Goal: Task Accomplishment & Management: Manage account settings

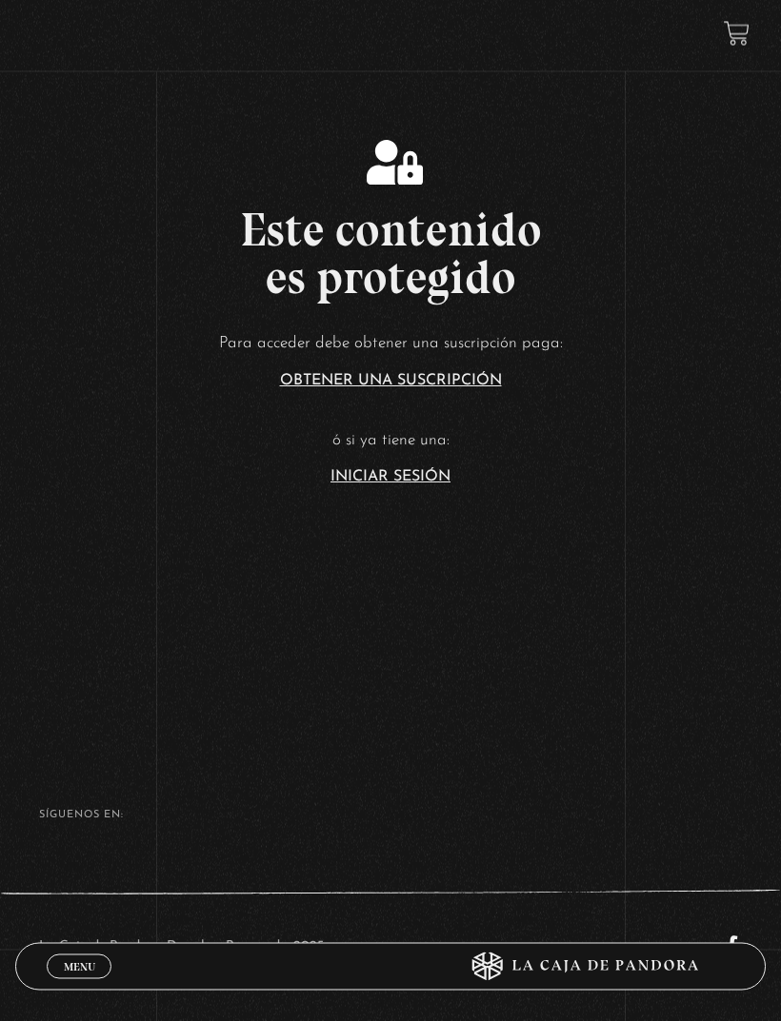
scroll to position [497, 0]
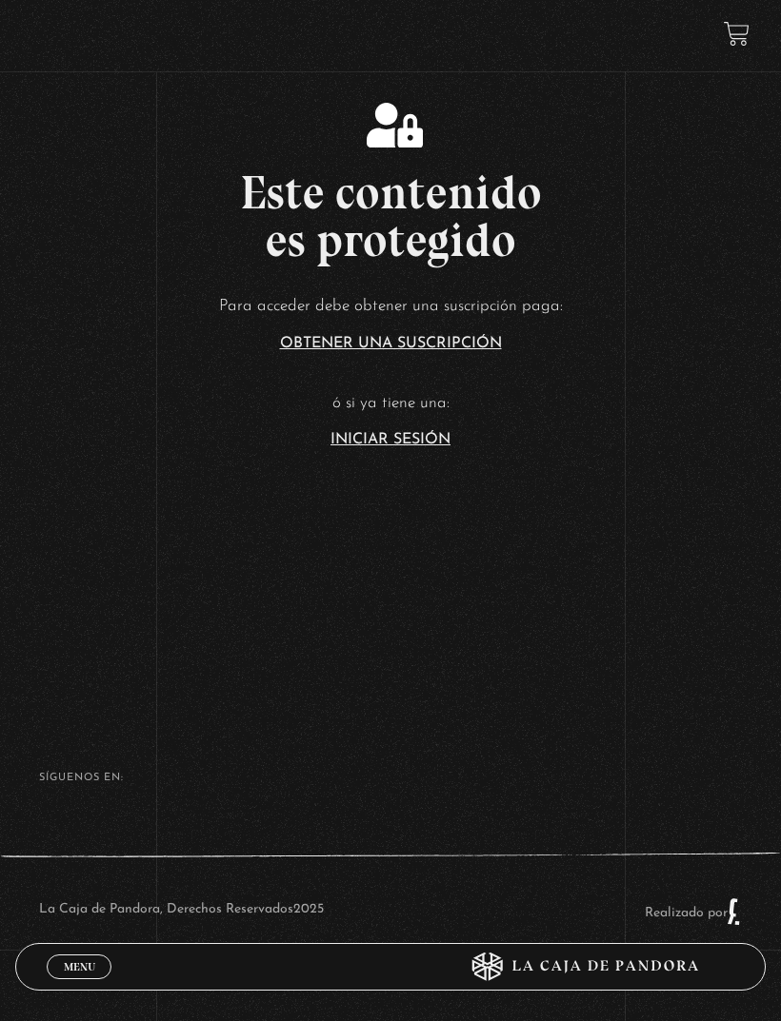
click at [358, 447] on link "Iniciar Sesión" at bounding box center [390, 439] width 120 height 15
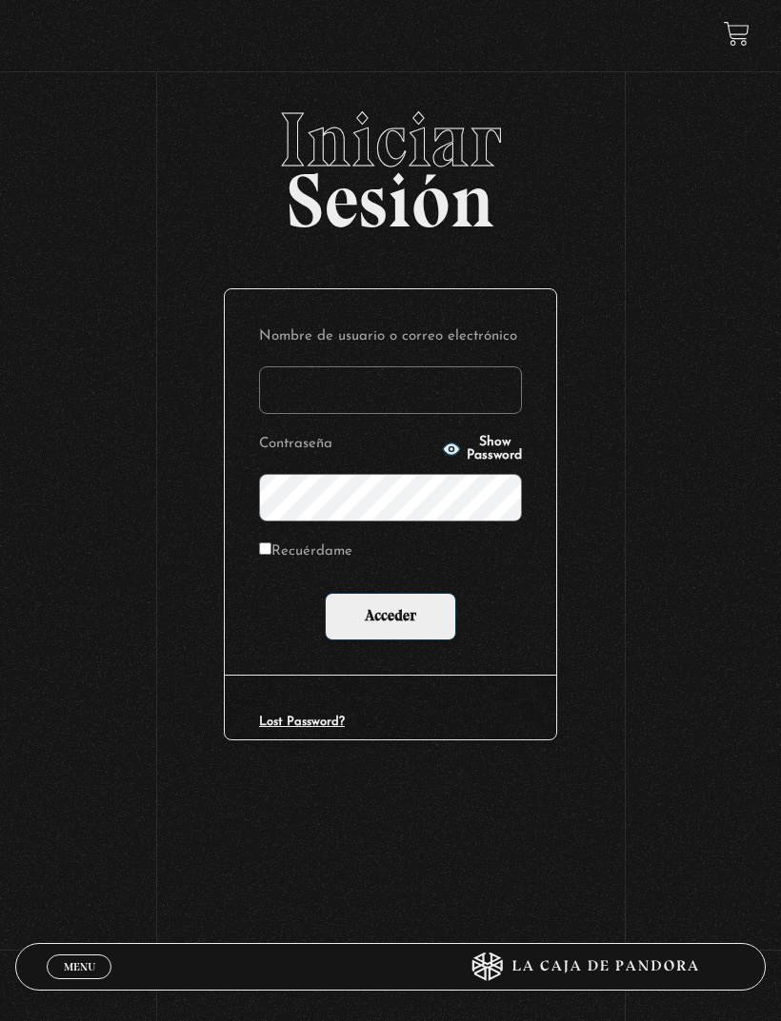
type input "mayepren@gmail.com"
click at [390, 620] on input "Acceder" at bounding box center [390, 617] width 131 height 48
click at [389, 634] on input "Acceder" at bounding box center [390, 617] width 131 height 48
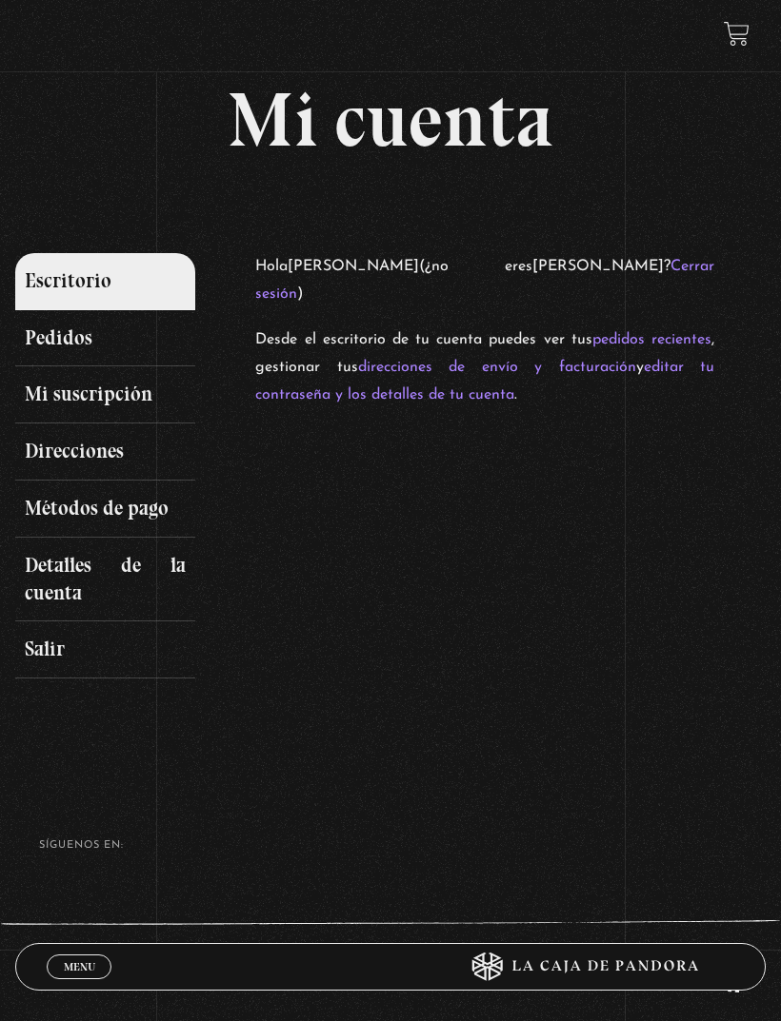
click at [50, 268] on link "Escritorio" at bounding box center [105, 281] width 180 height 57
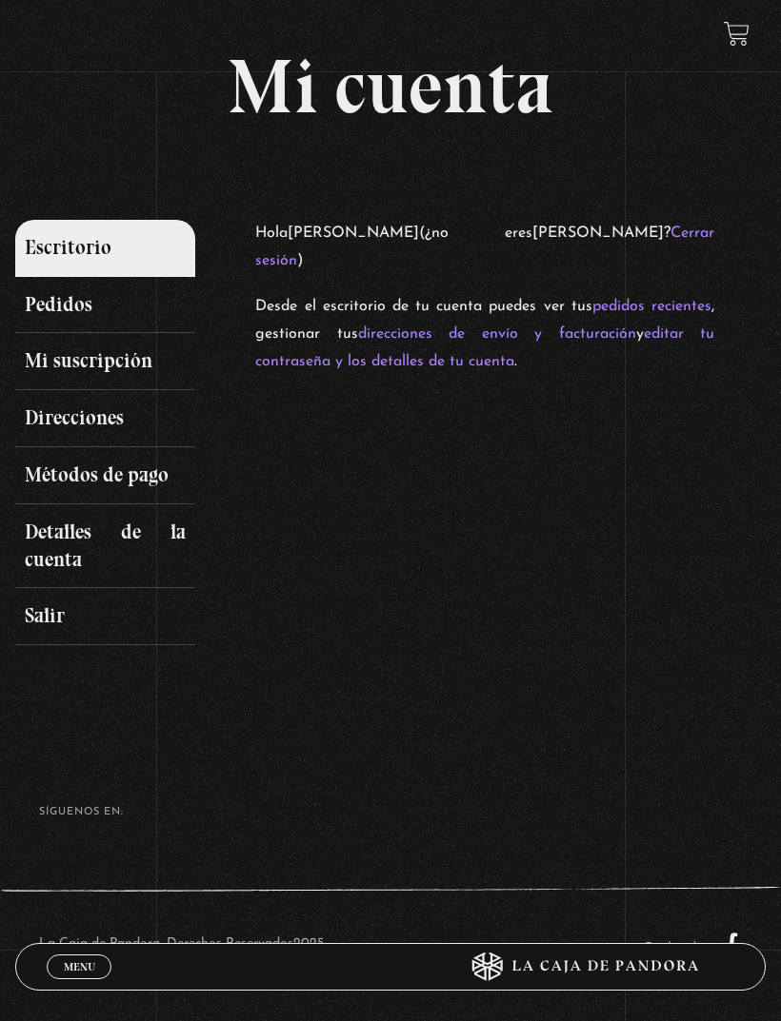
click at [48, 312] on link "Pedidos" at bounding box center [105, 305] width 180 height 57
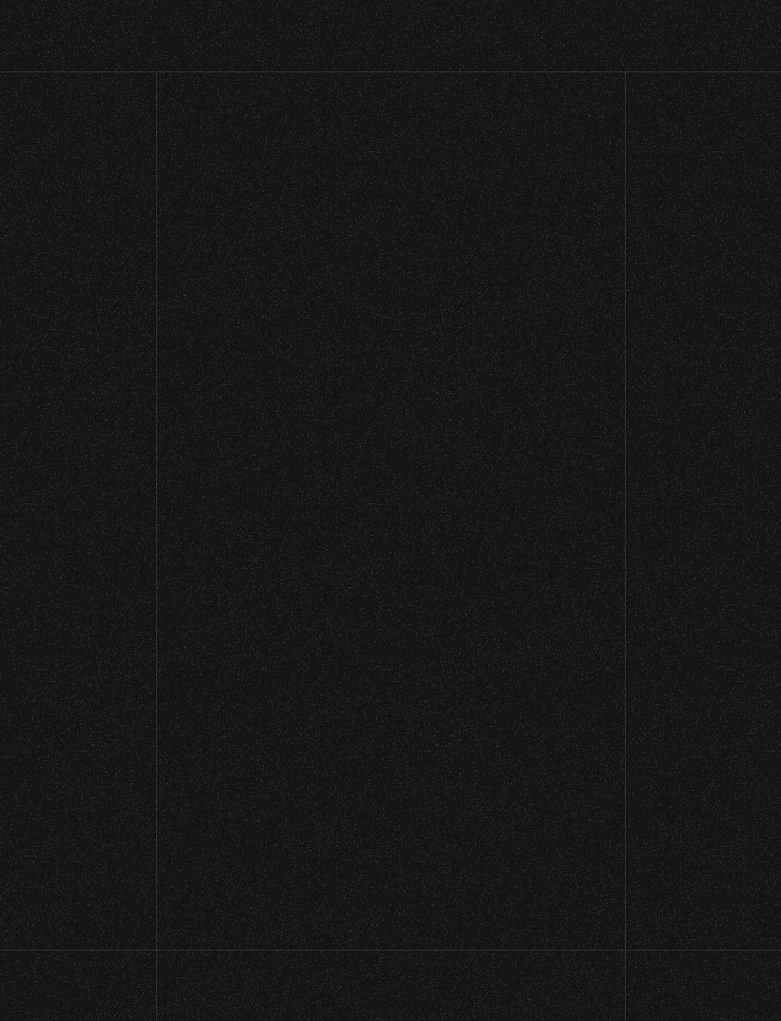
scroll to position [-10, 0]
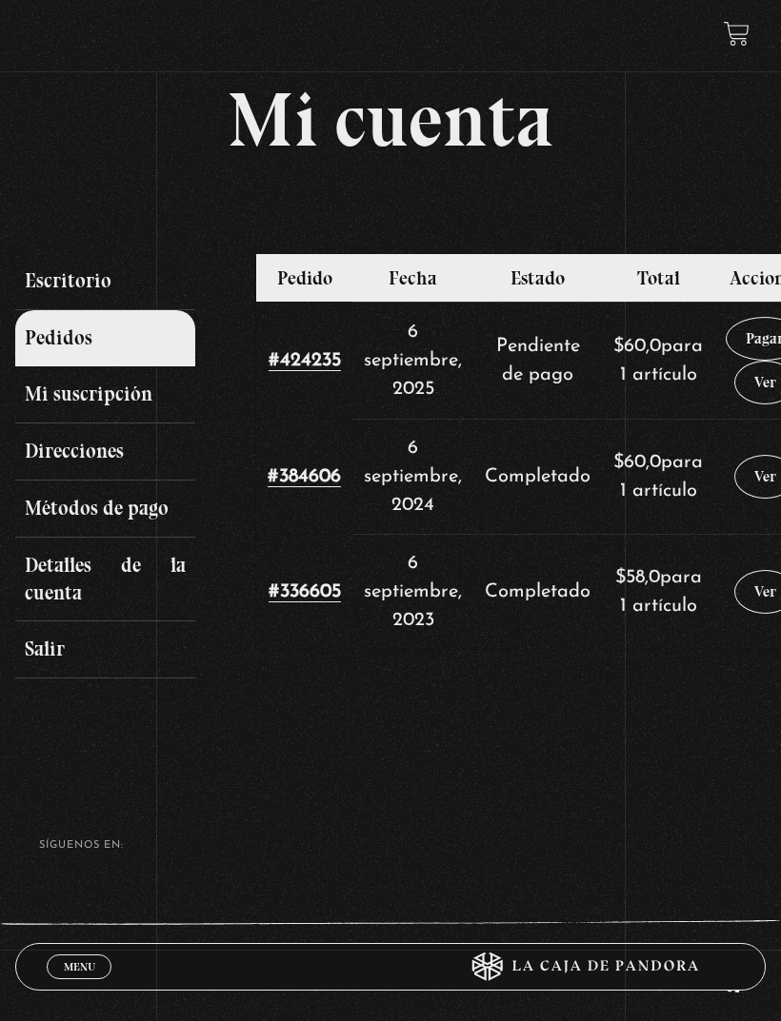
click at [101, 302] on link "Escritorio" at bounding box center [105, 281] width 180 height 57
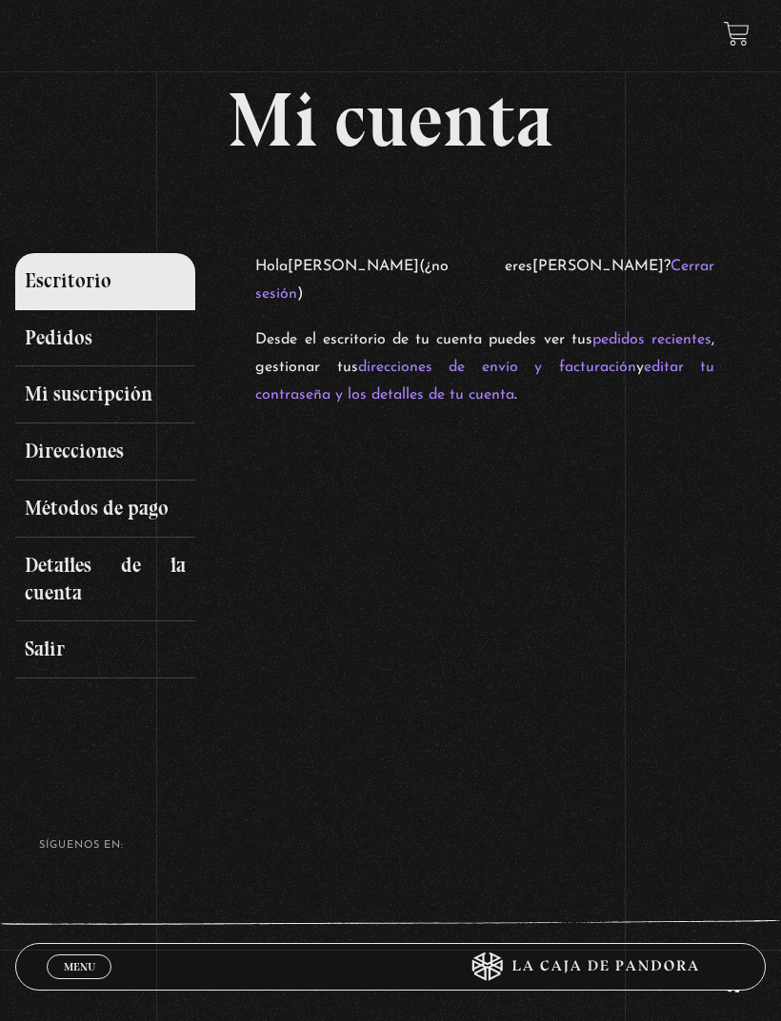
click at [59, 635] on link "Salir" at bounding box center [105, 650] width 180 height 57
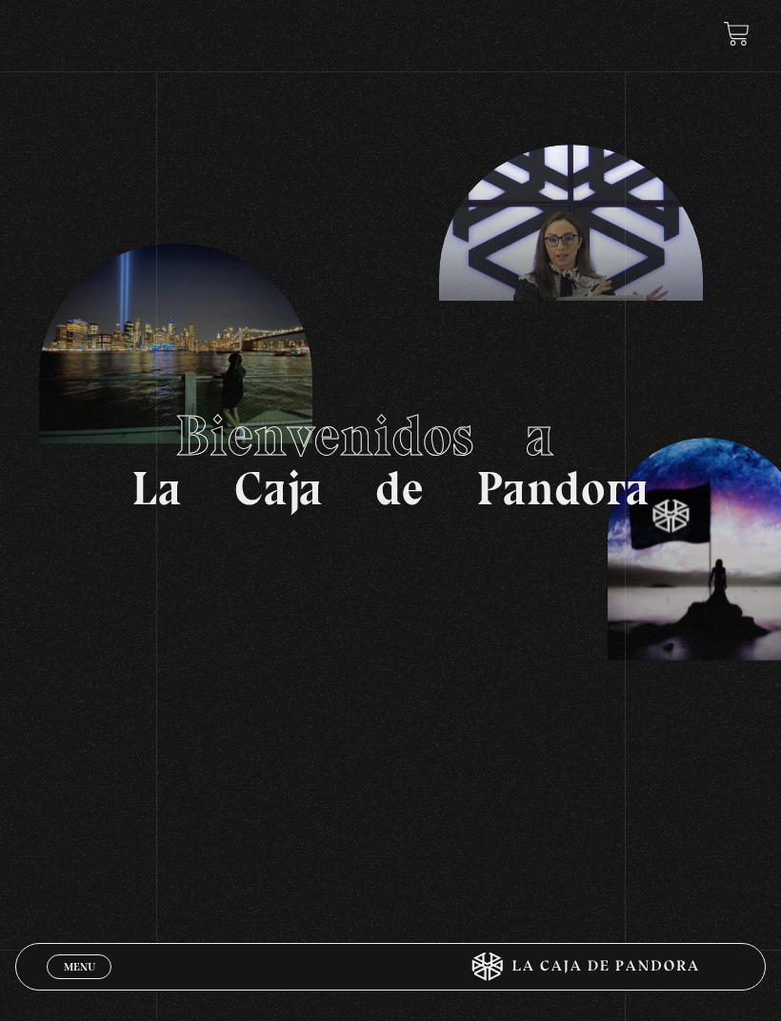
click at [97, 955] on link "Menu Cerrar" at bounding box center [79, 967] width 65 height 25
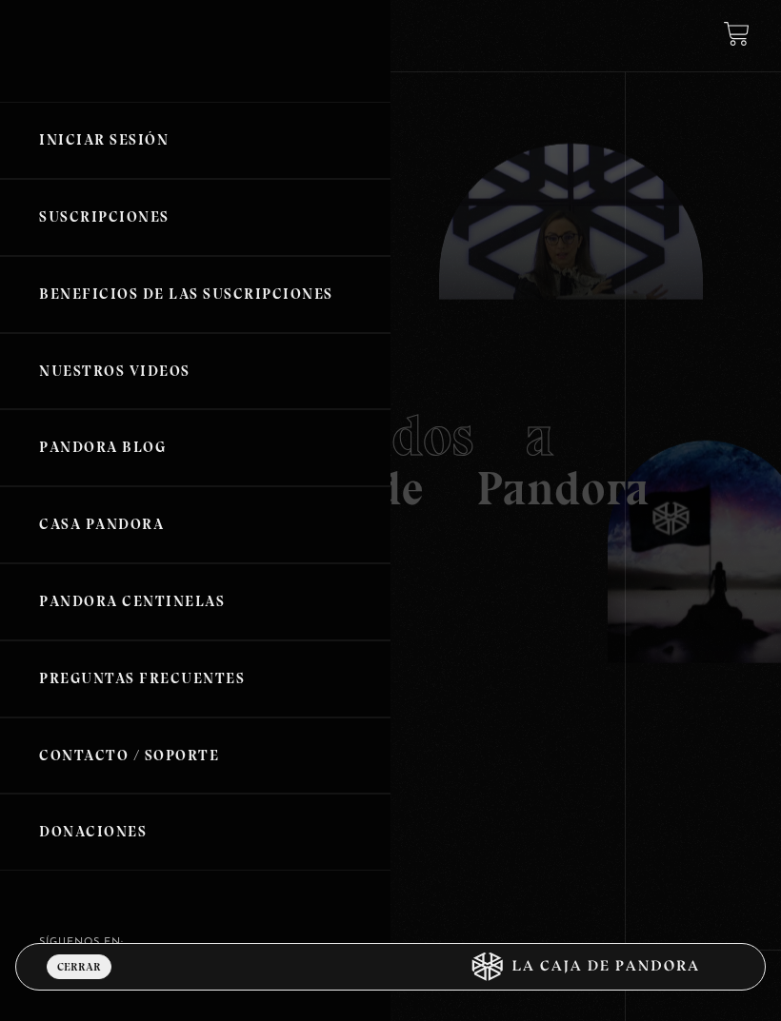
click at [167, 153] on link "Iniciar Sesión" at bounding box center [195, 140] width 390 height 77
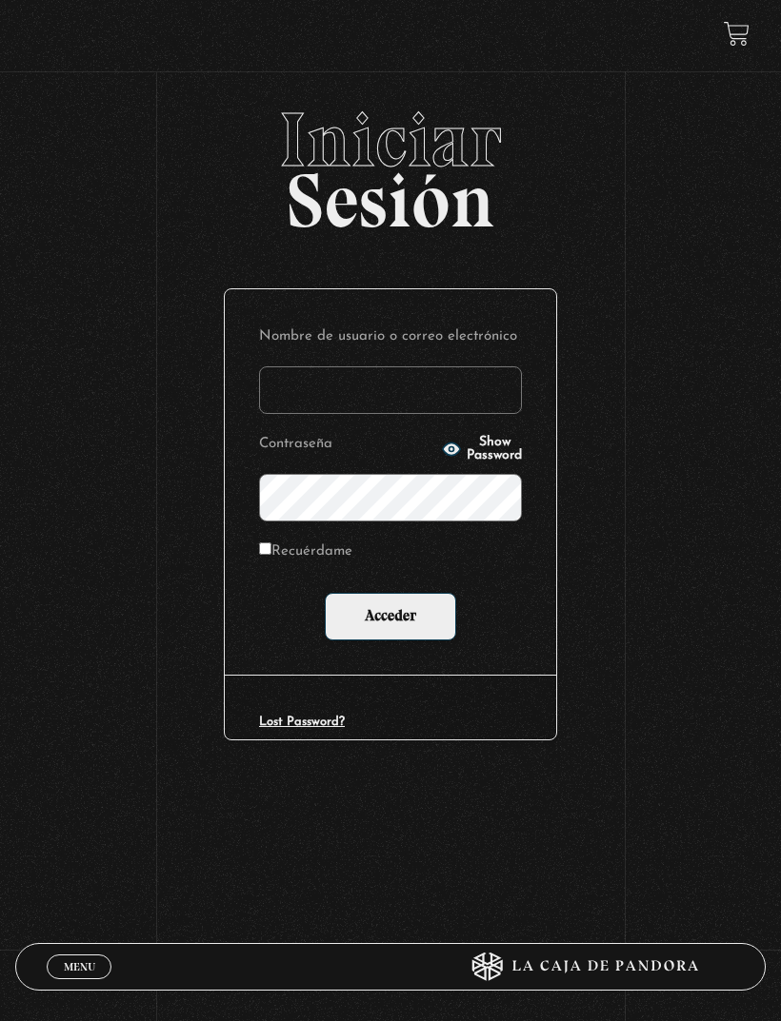
type input "[EMAIL_ADDRESS][DOMAIN_NAME]"
click at [391, 617] on input "Acceder" at bounding box center [390, 617] width 131 height 48
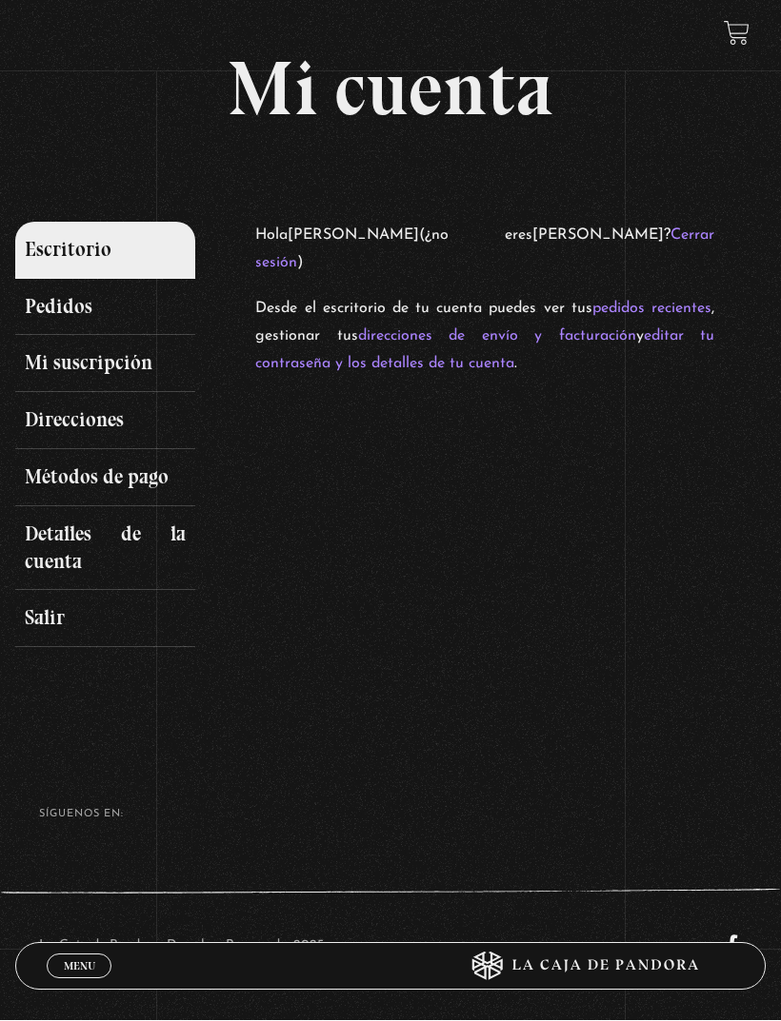
scroll to position [26, 0]
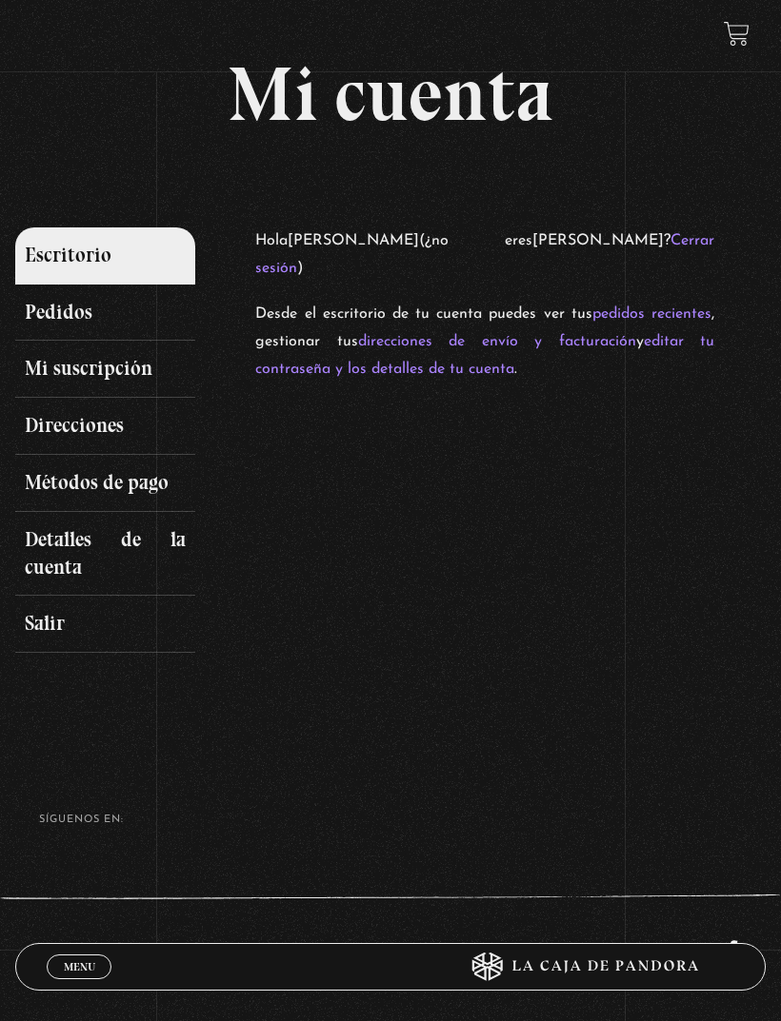
click at [116, 258] on link "Escritorio" at bounding box center [105, 255] width 180 height 57
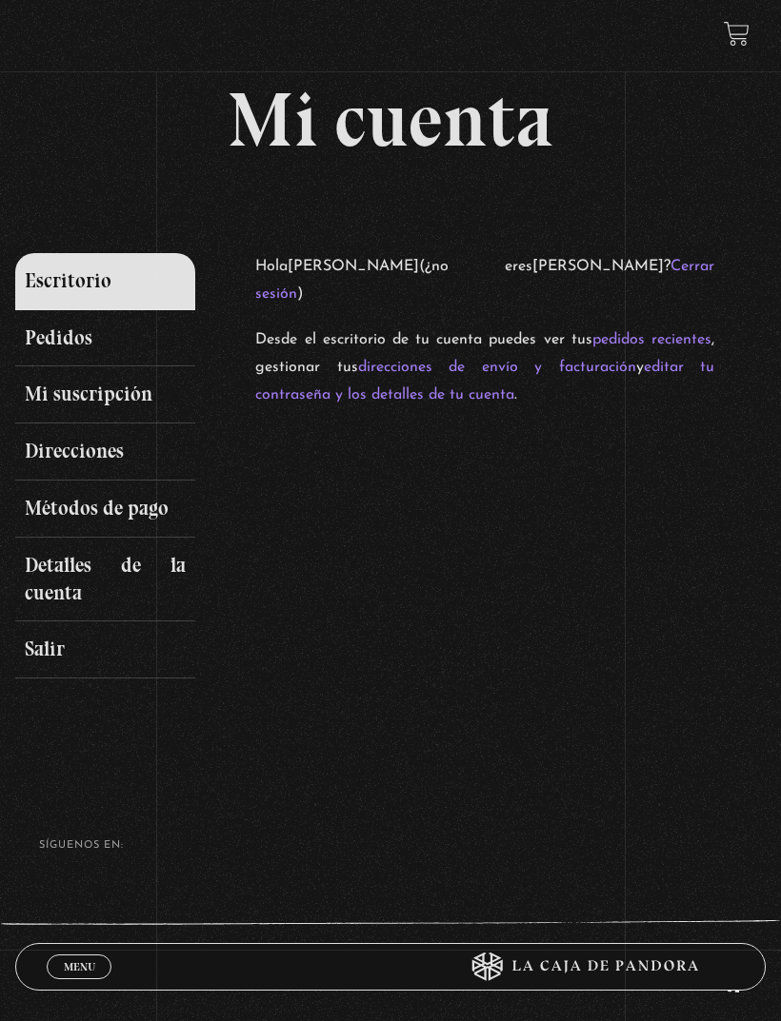
click at [80, 963] on span "Menu" at bounding box center [79, 966] width 31 height 11
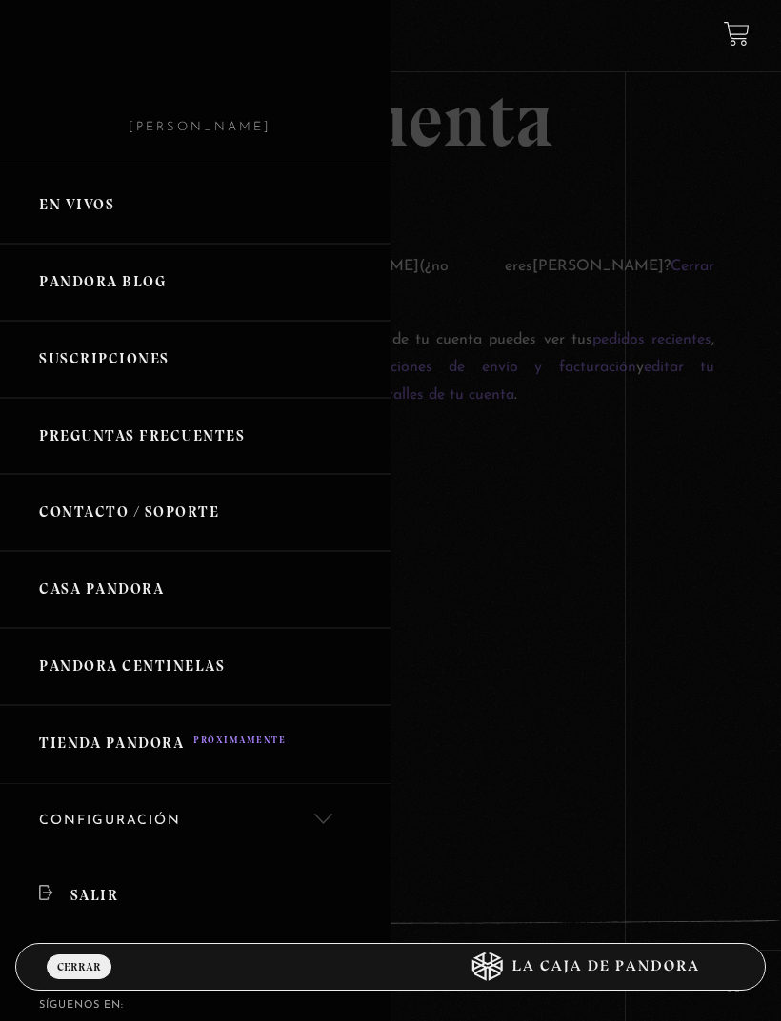
click at [121, 211] on link "En vivos" at bounding box center [195, 205] width 390 height 77
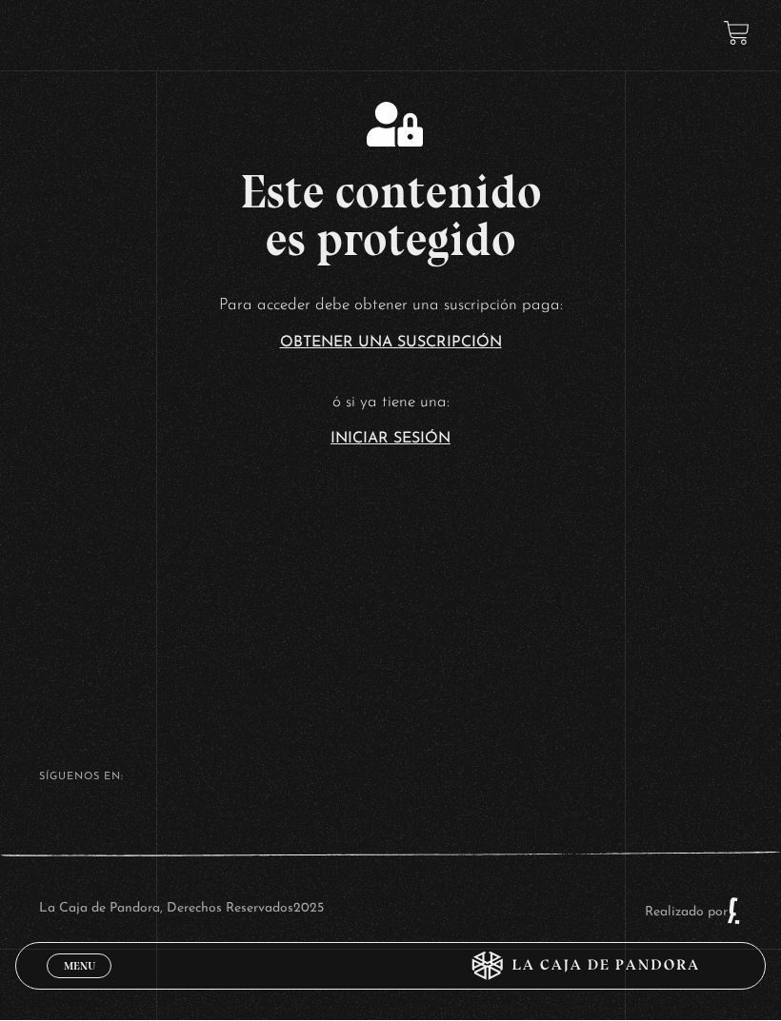
scroll to position [497, 0]
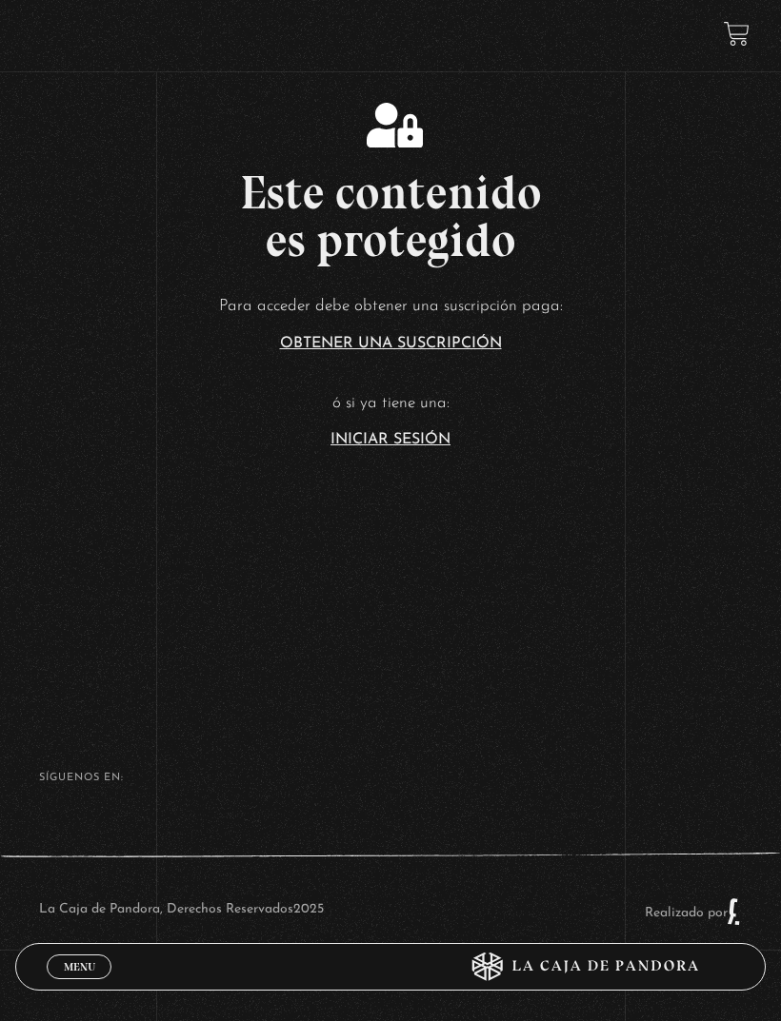
click at [423, 447] on link "Iniciar Sesión" at bounding box center [390, 439] width 120 height 15
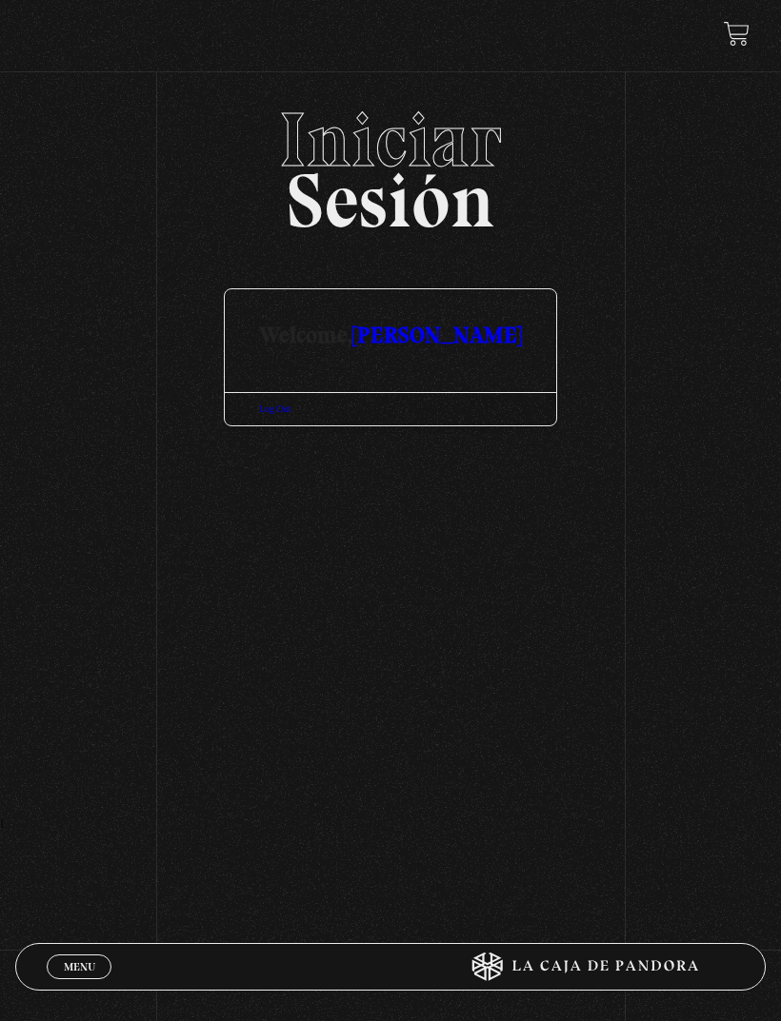
click at [84, 943] on header "Menu Cerrar Suscripciones" at bounding box center [389, 967] width 749 height 48
click at [98, 961] on link "Menu Cerrar" at bounding box center [79, 967] width 65 height 25
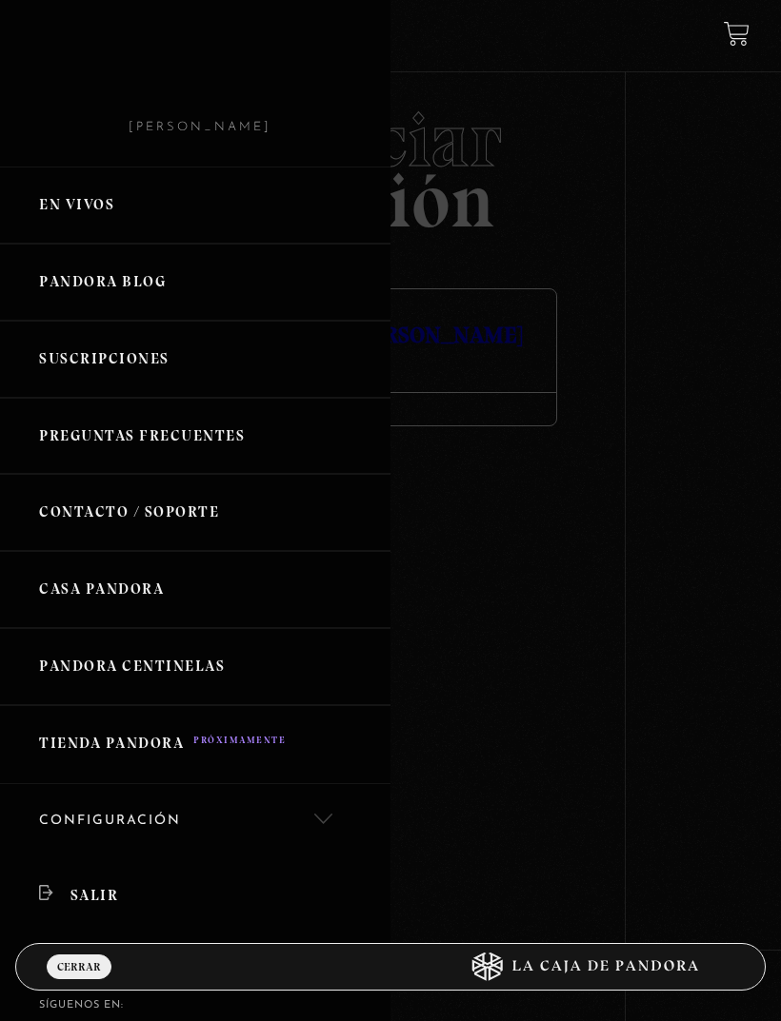
click at [152, 360] on link "Suscripciones" at bounding box center [195, 359] width 390 height 77
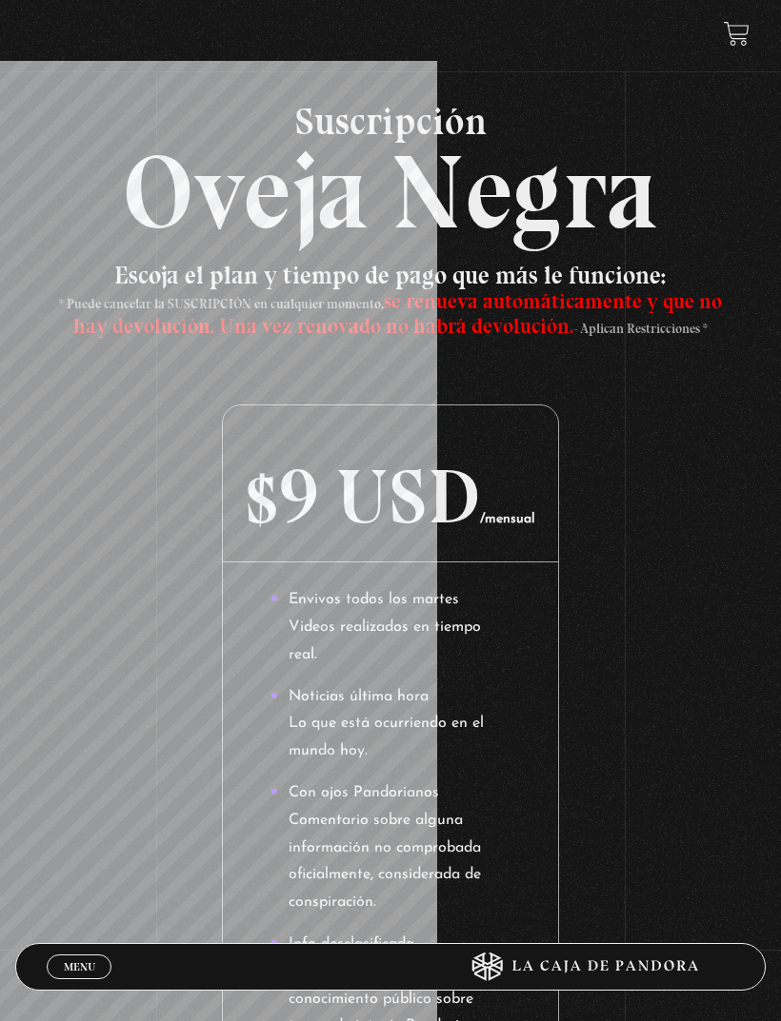
click at [73, 955] on link "Menu Cerrar" at bounding box center [79, 967] width 65 height 25
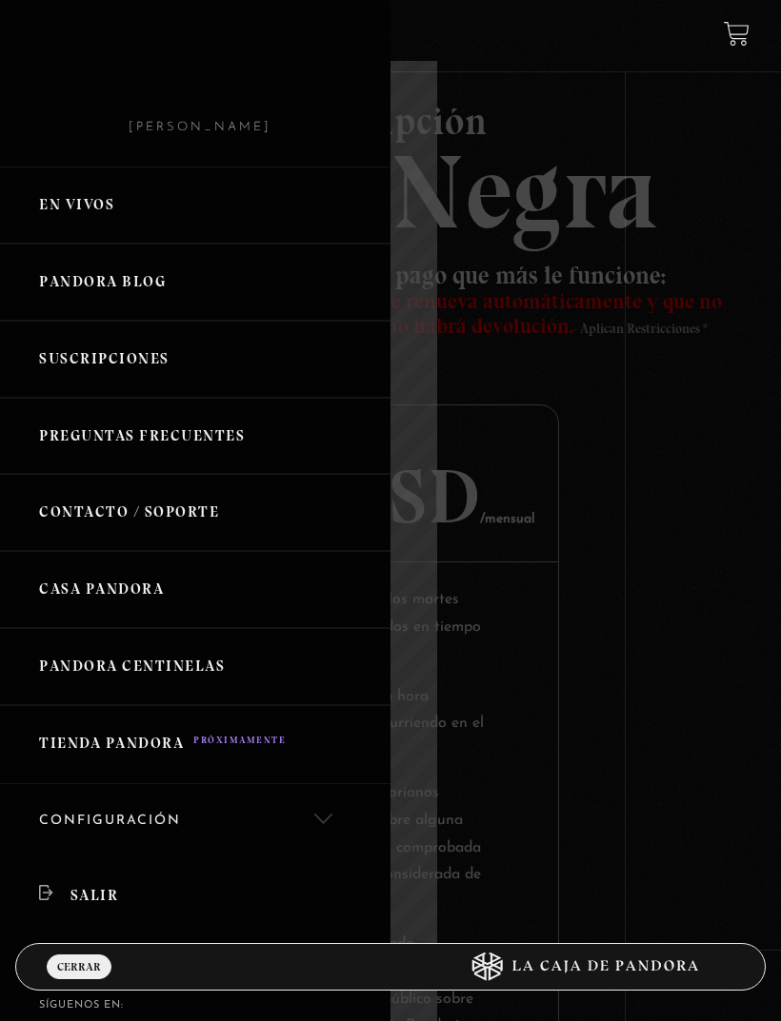
click at [103, 204] on link "En vivos" at bounding box center [195, 205] width 390 height 77
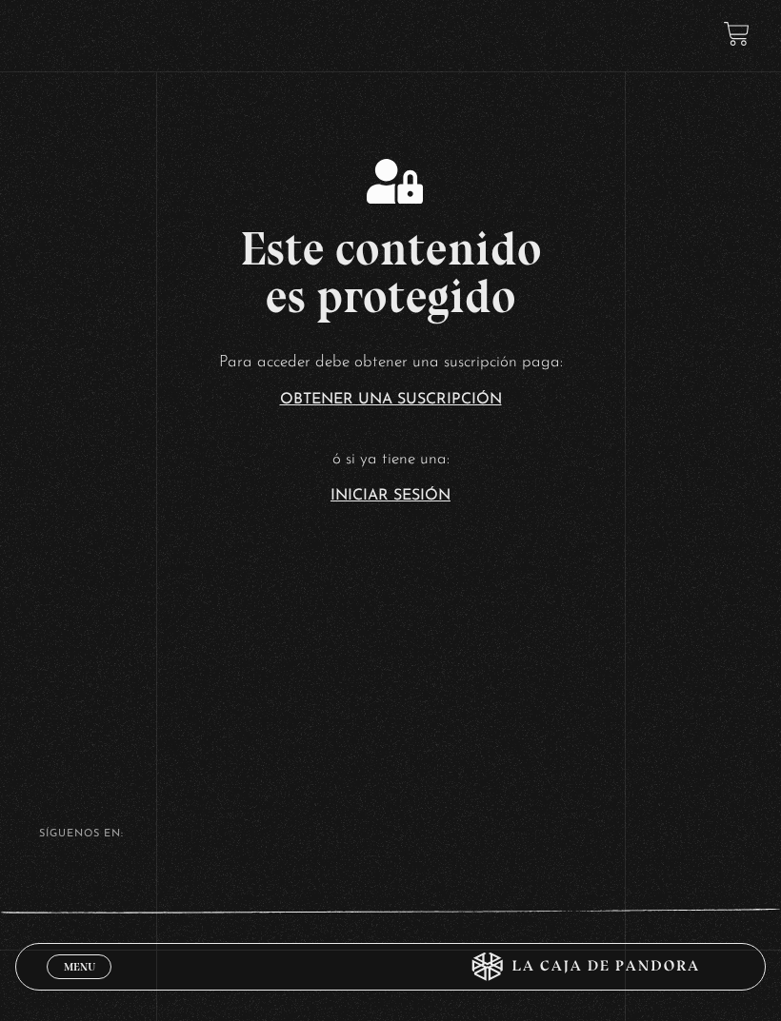
scroll to position [497, 0]
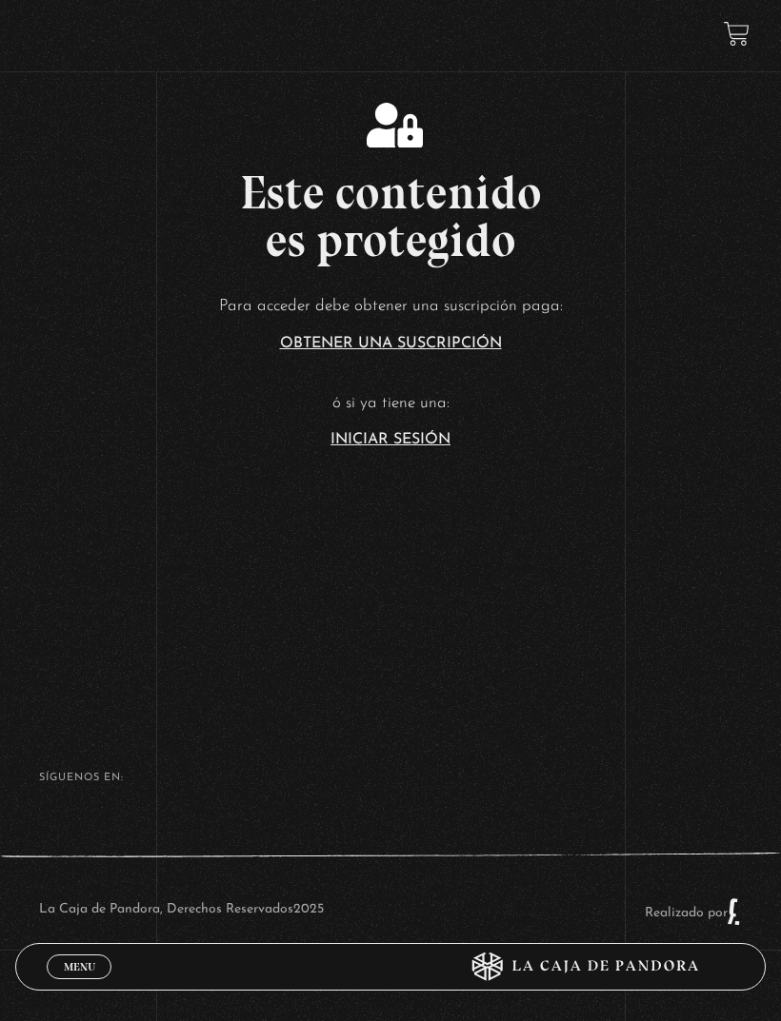
click at [429, 447] on link "Iniciar Sesión" at bounding box center [390, 439] width 120 height 15
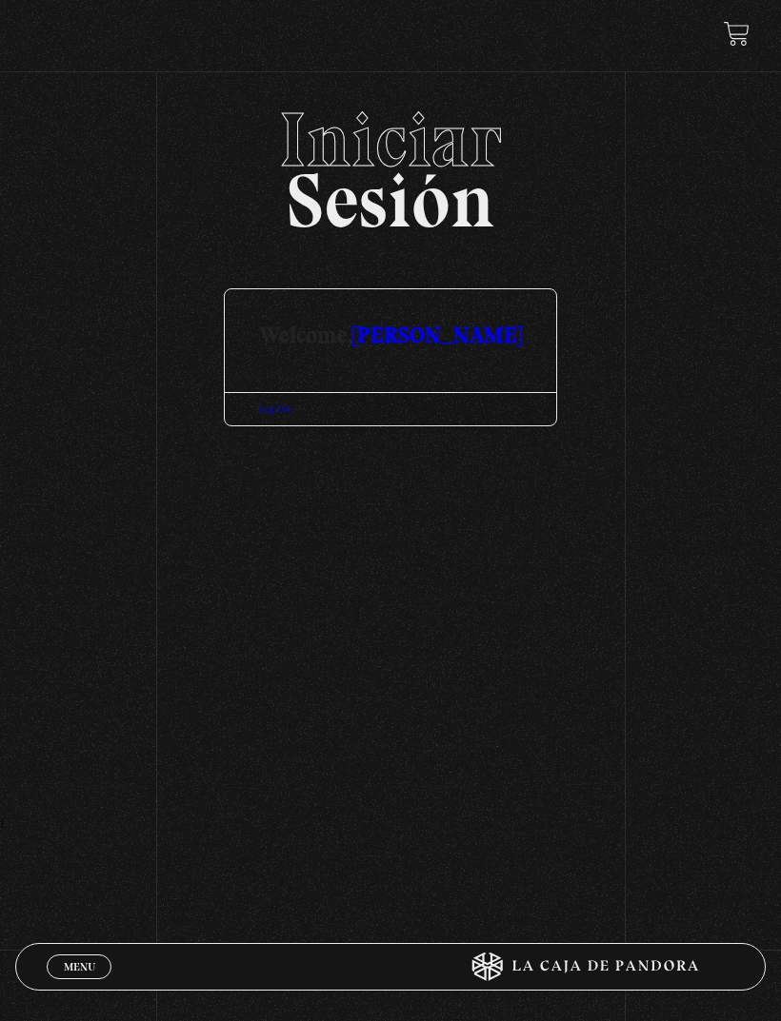
click at [286, 414] on link "Log Out" at bounding box center [275, 409] width 32 height 10
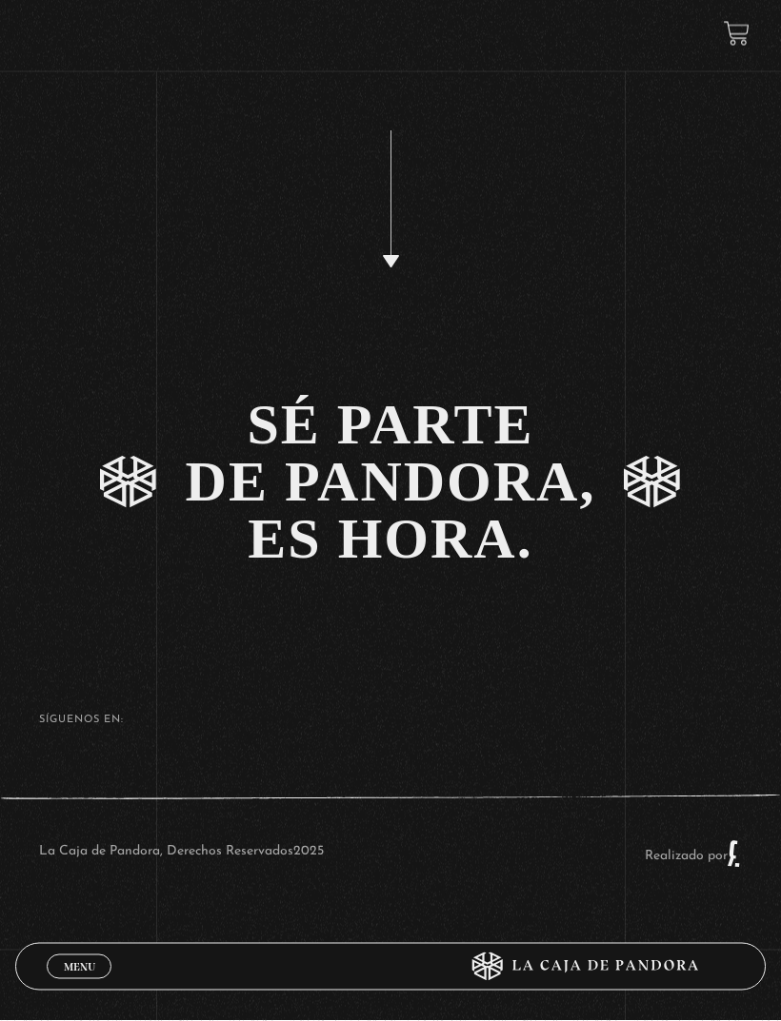
scroll to position [3696, 0]
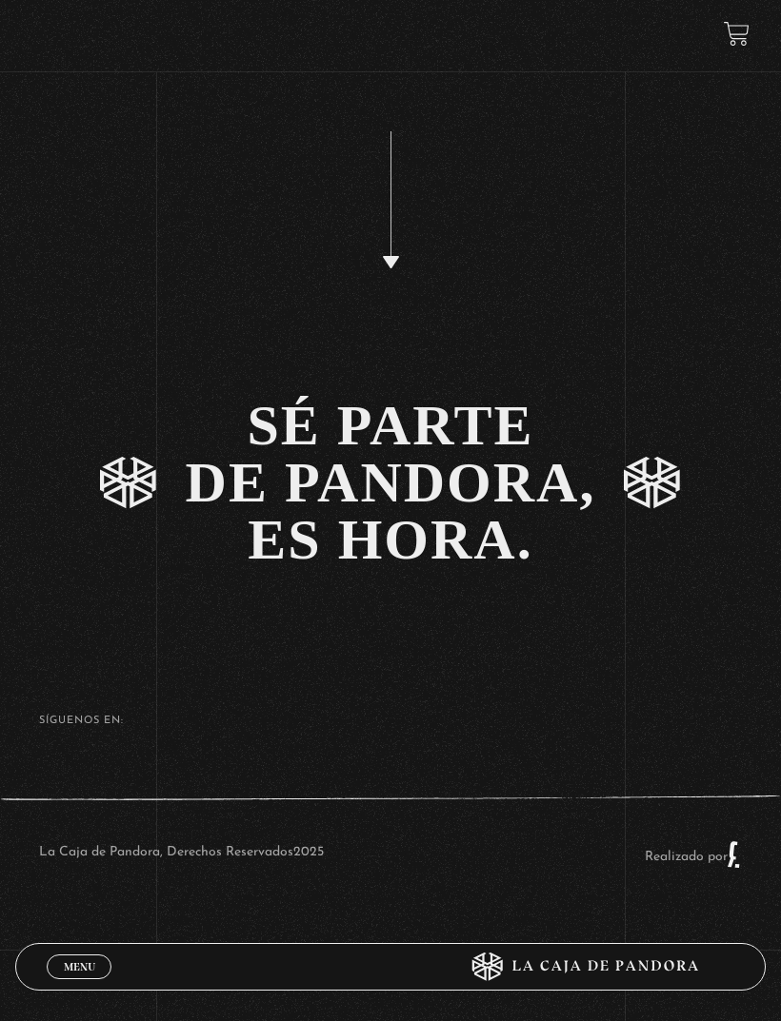
click at [92, 973] on span "Menu" at bounding box center [79, 966] width 31 height 11
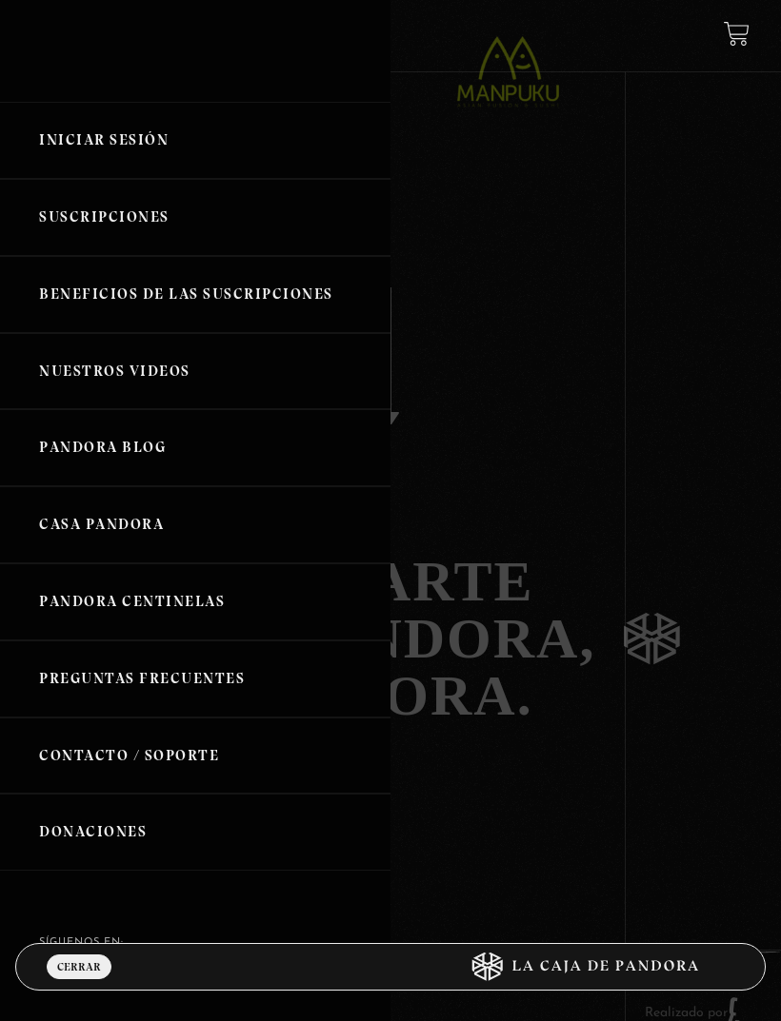
scroll to position [3476, 0]
click at [146, 216] on link "Suscripciones" at bounding box center [195, 217] width 390 height 77
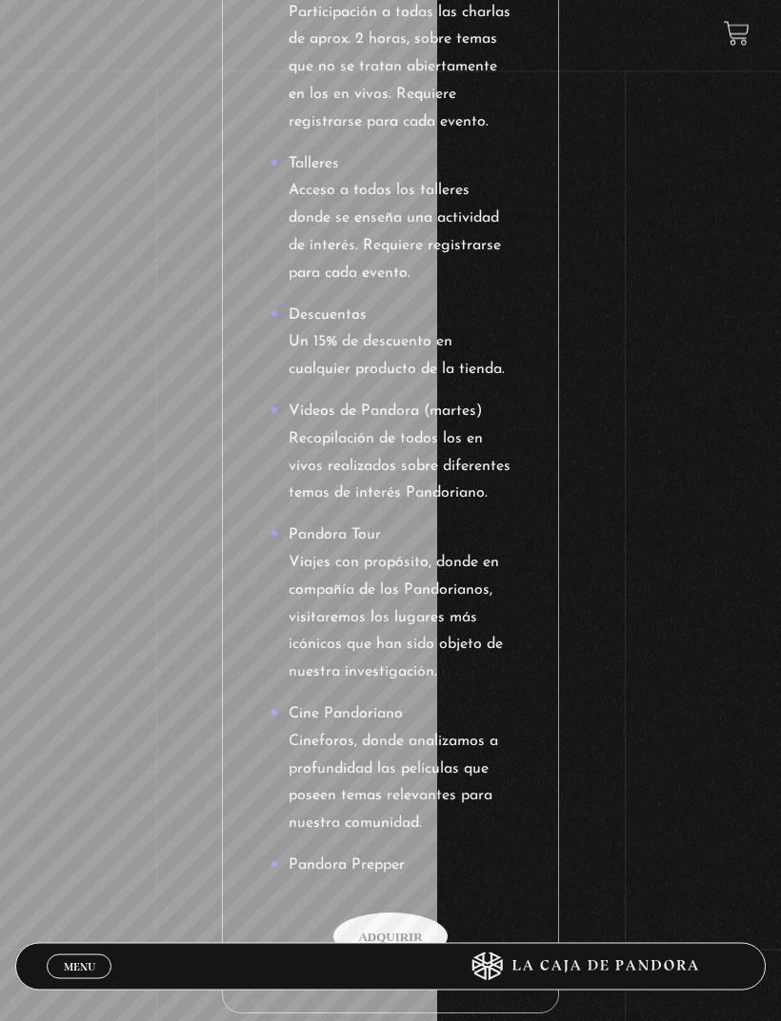
scroll to position [3820, 0]
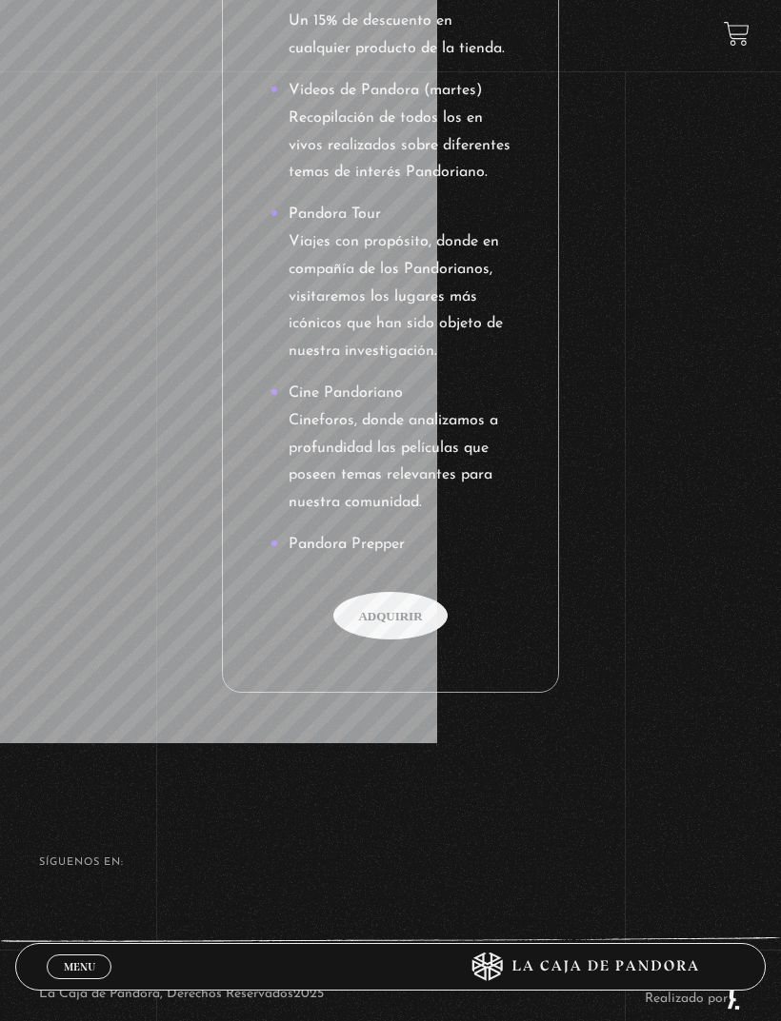
click at [67, 973] on span "Menu" at bounding box center [79, 966] width 31 height 11
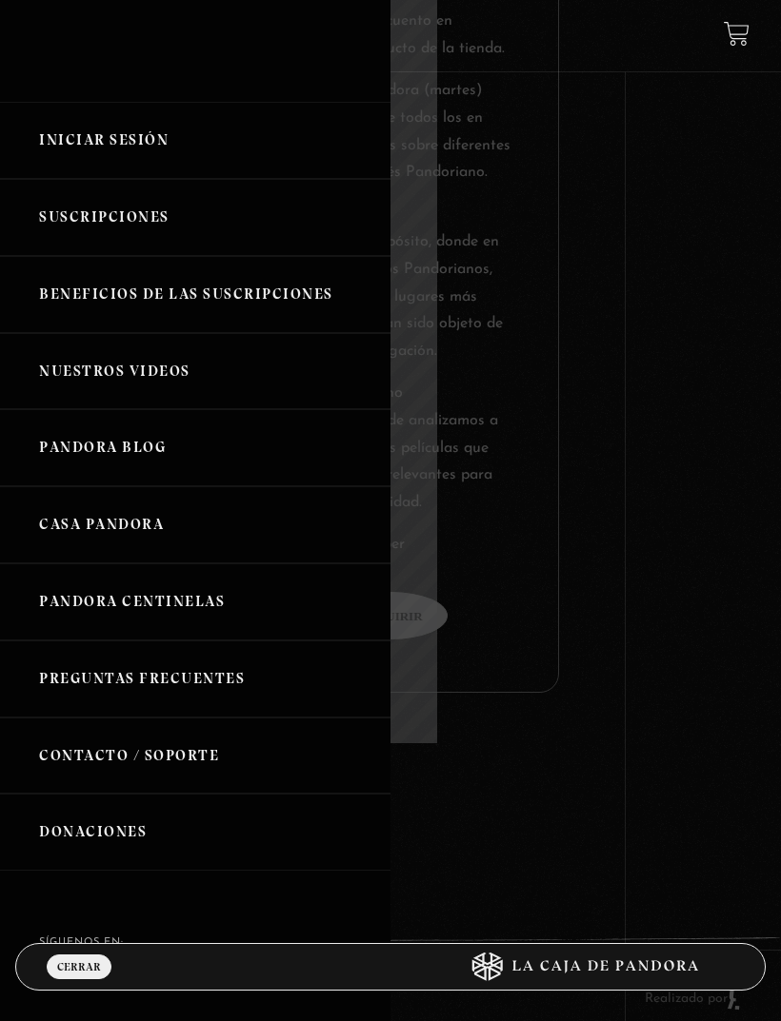
click at [713, 440] on div at bounding box center [390, 510] width 781 height 1021
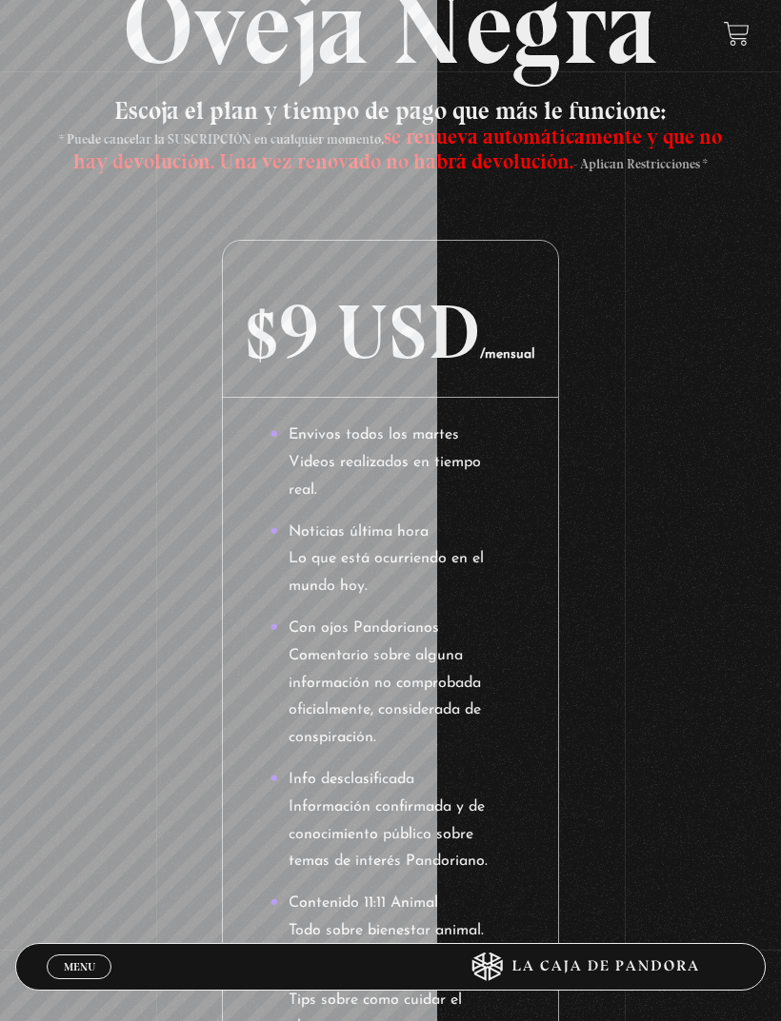
scroll to position [0, 0]
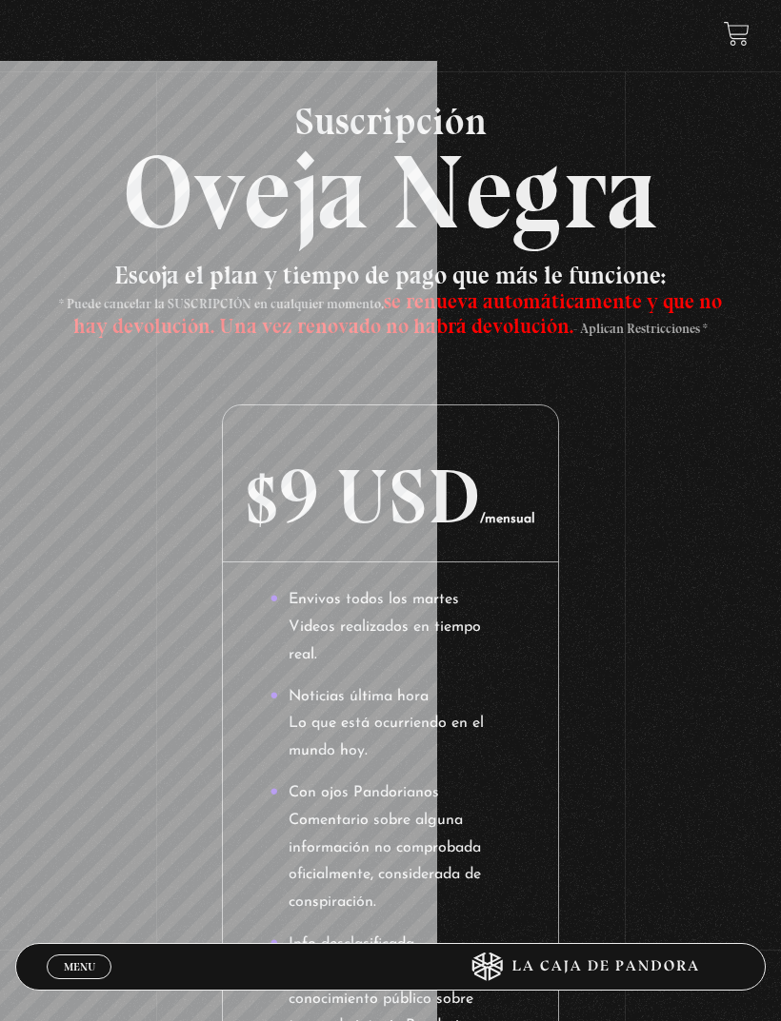
click at [629, 954] on icon at bounding box center [578, 967] width 312 height 29
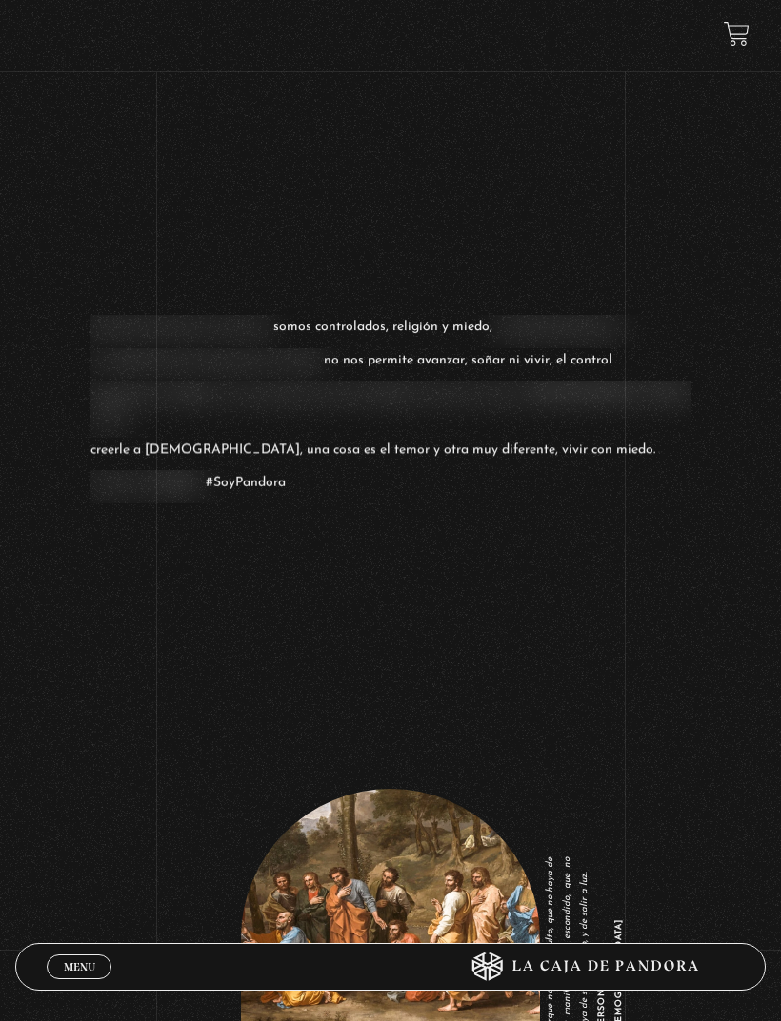
scroll to position [1979, 0]
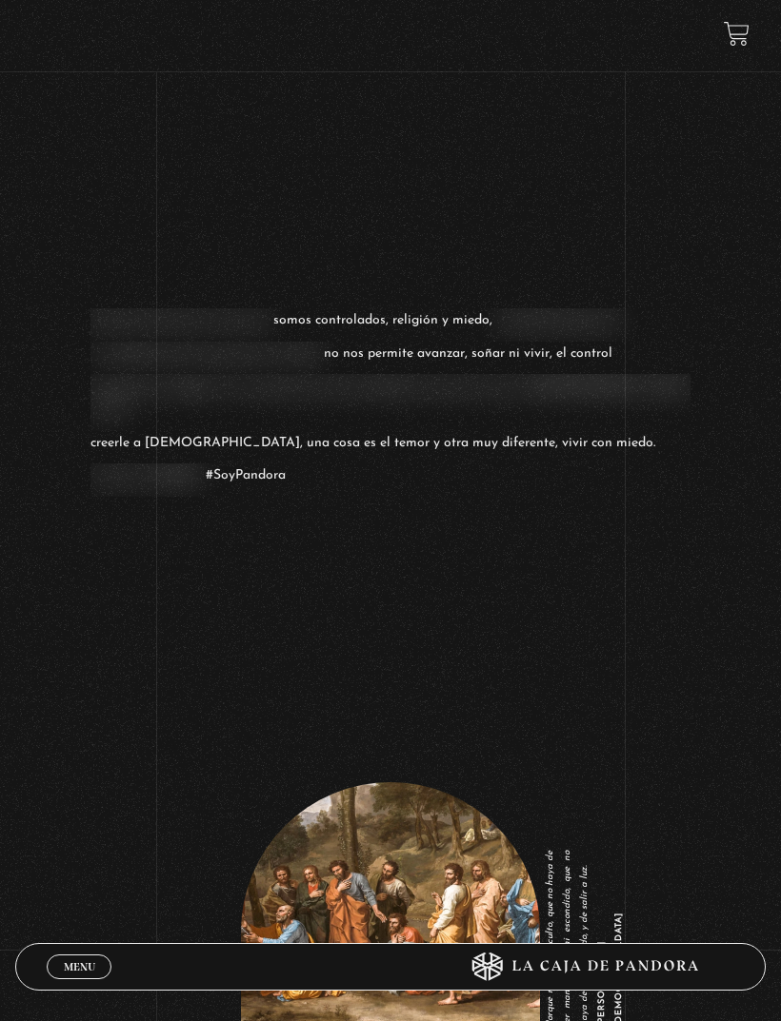
click at [84, 983] on div "Porque nada hay oculto, que no haya de ser manifestado; ni escondido, que no ha…" at bounding box center [390, 844] width 781 height 505
click at [73, 979] on link "Menu Cerrar" at bounding box center [79, 967] width 65 height 25
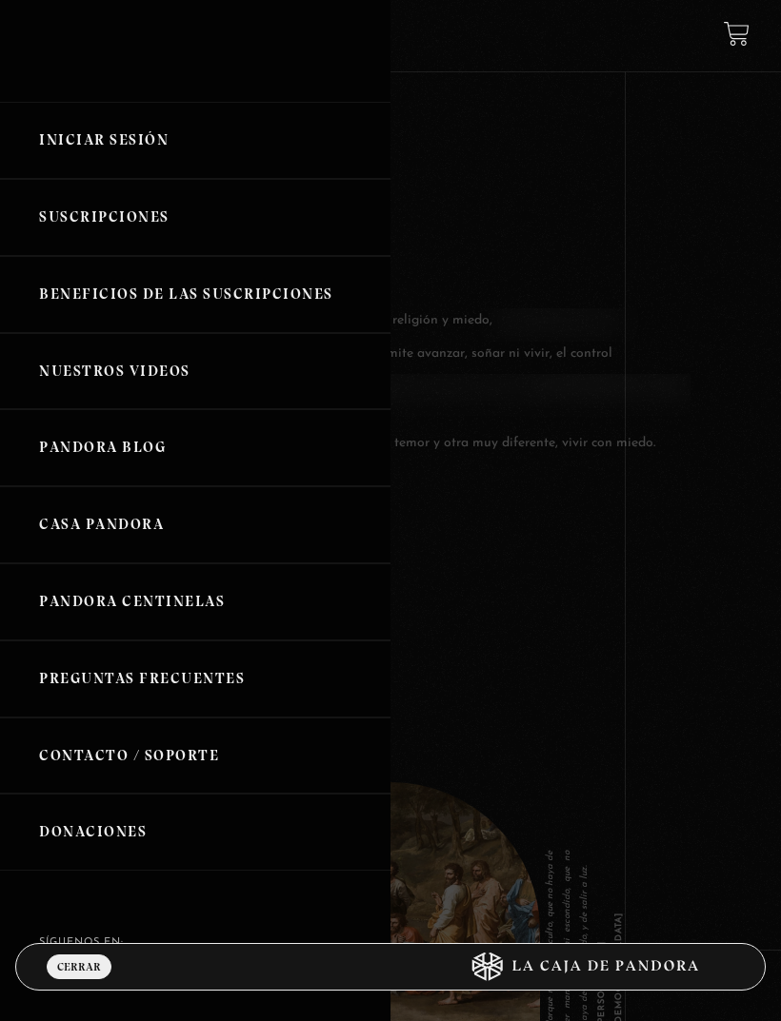
click at [603, 231] on div at bounding box center [390, 510] width 781 height 1021
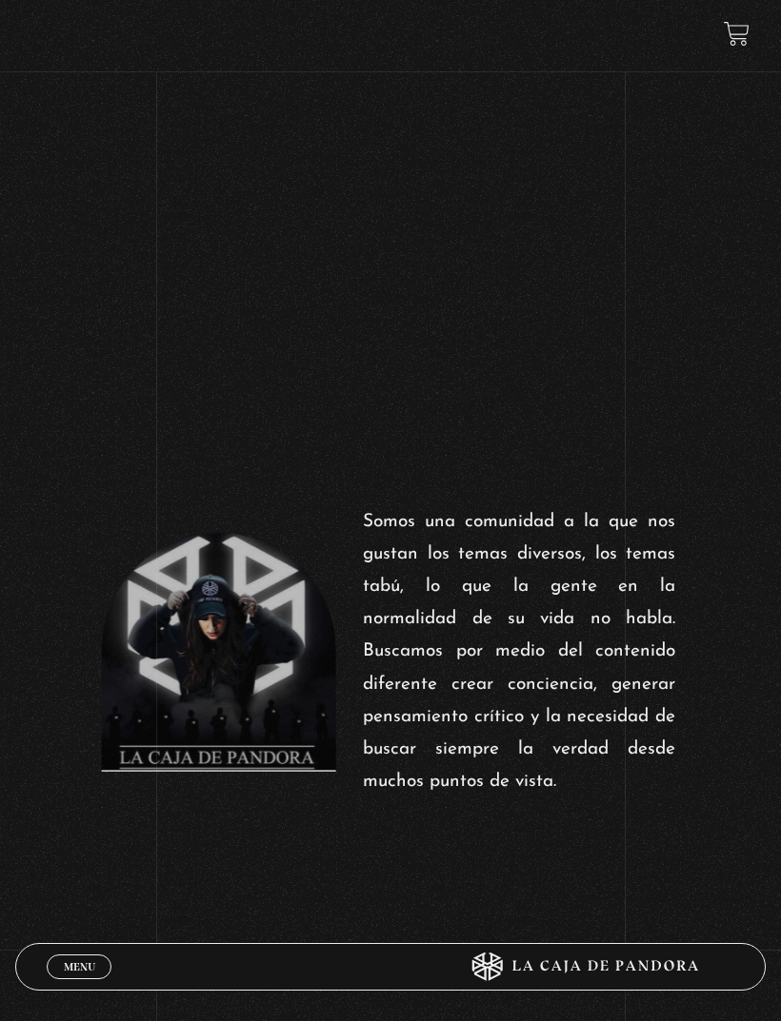
scroll to position [519, 0]
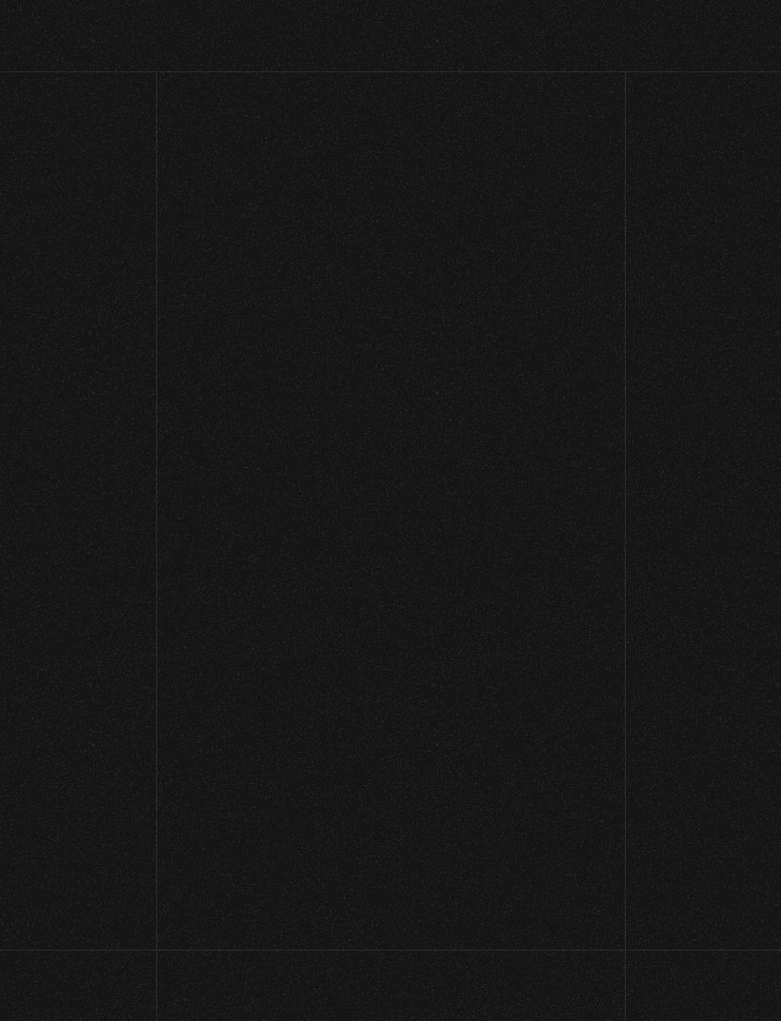
scroll to position [2040, 0]
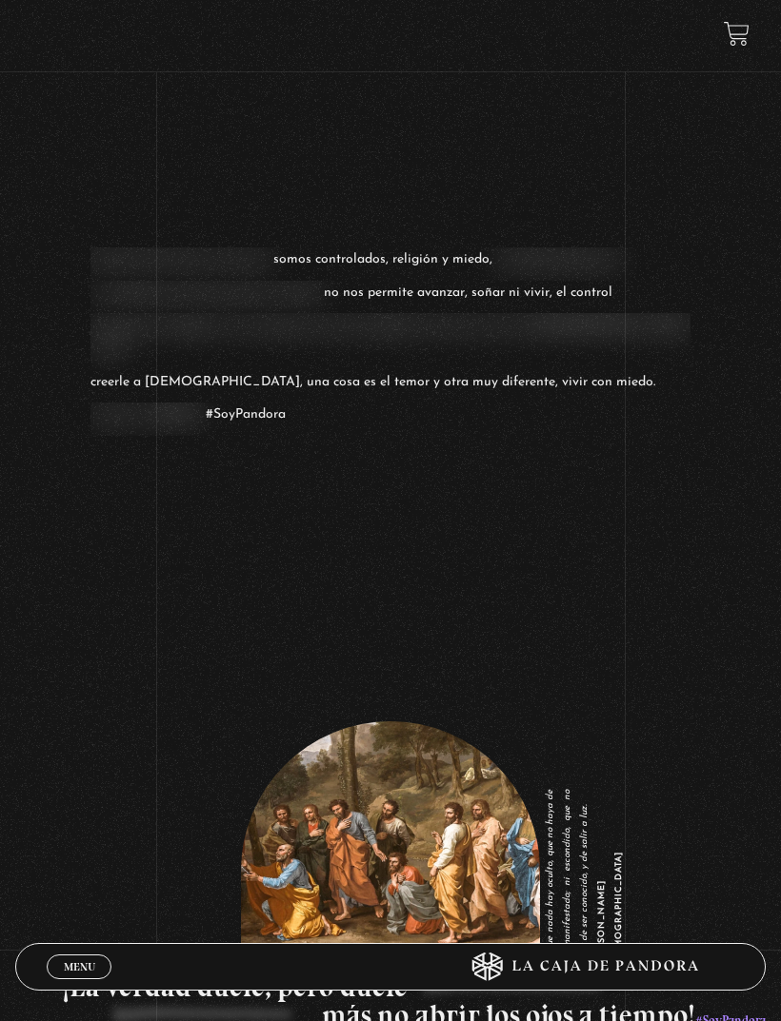
click at [87, 957] on link "Menu Cerrar" at bounding box center [79, 967] width 65 height 25
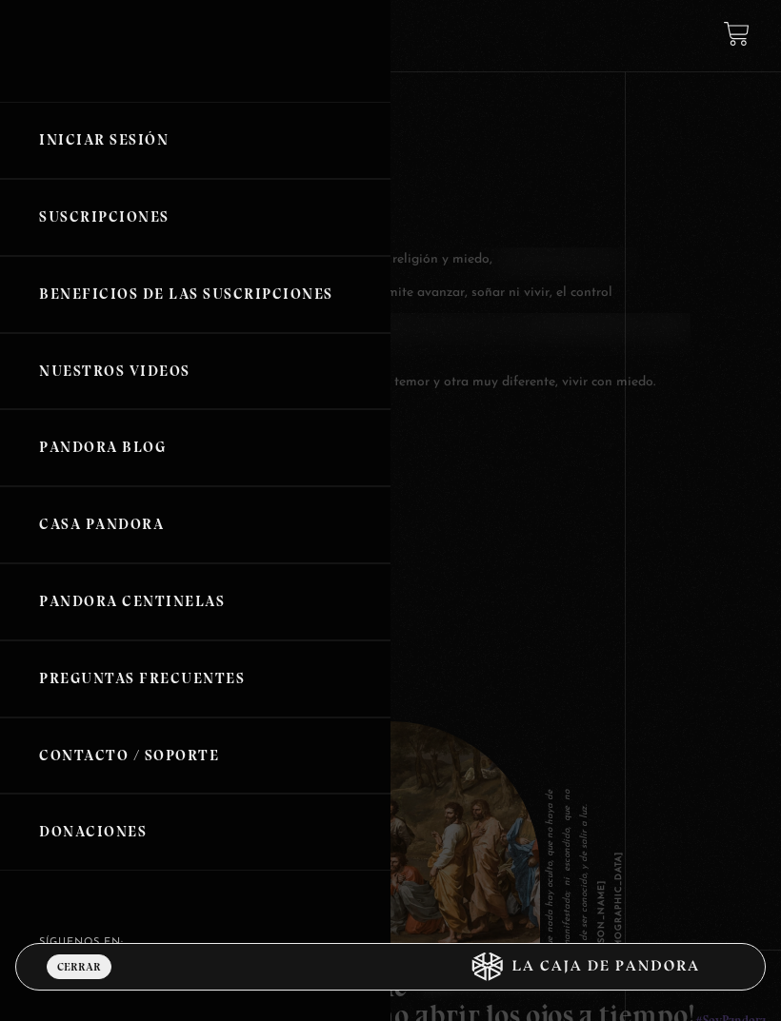
click at [145, 150] on link "Iniciar Sesión" at bounding box center [195, 140] width 390 height 77
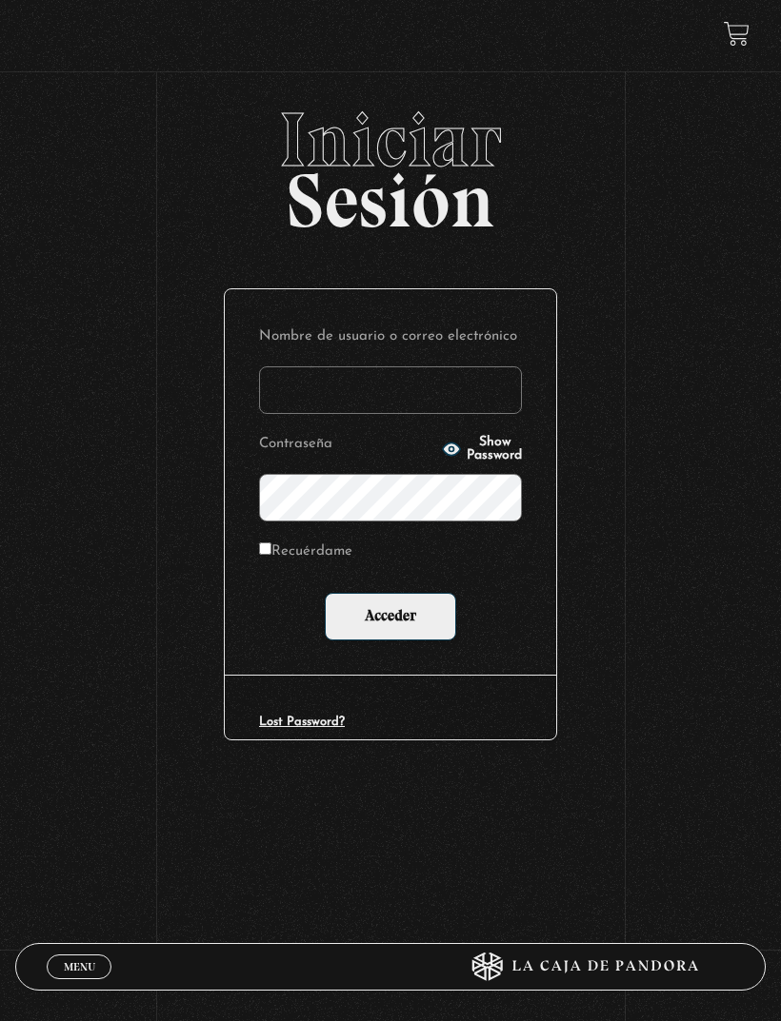
type input "[EMAIL_ADDRESS][DOMAIN_NAME]"
click at [422, 623] on input "Acceder" at bounding box center [390, 617] width 131 height 48
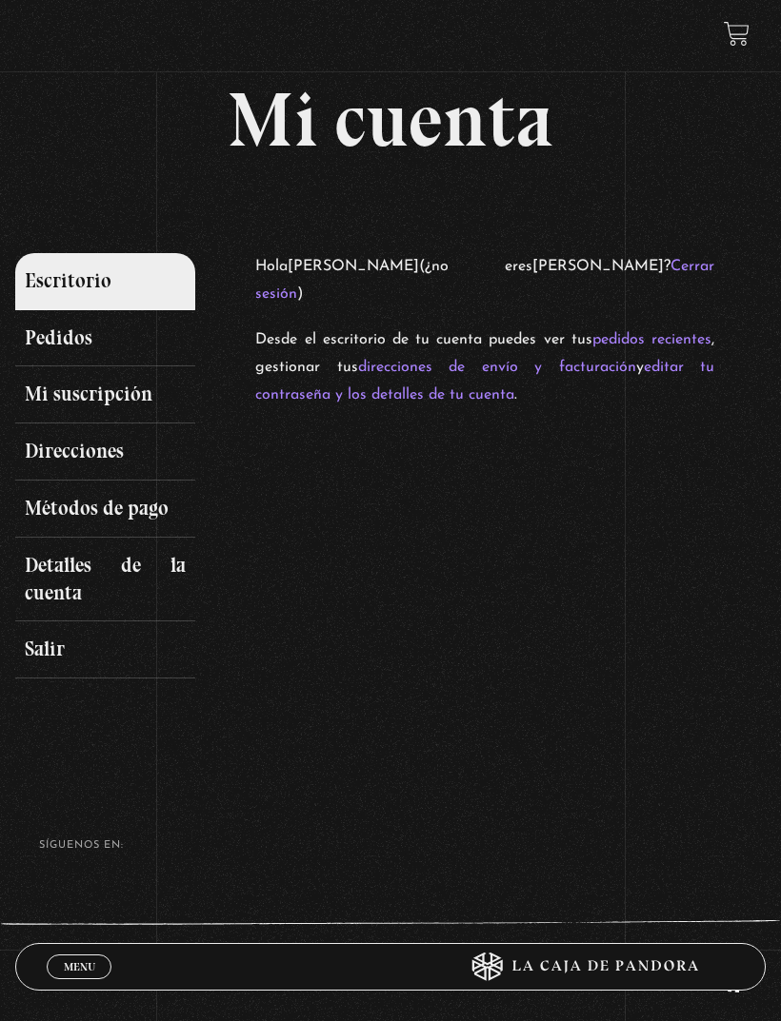
click at [101, 392] on link "Mi suscripción" at bounding box center [105, 394] width 180 height 57
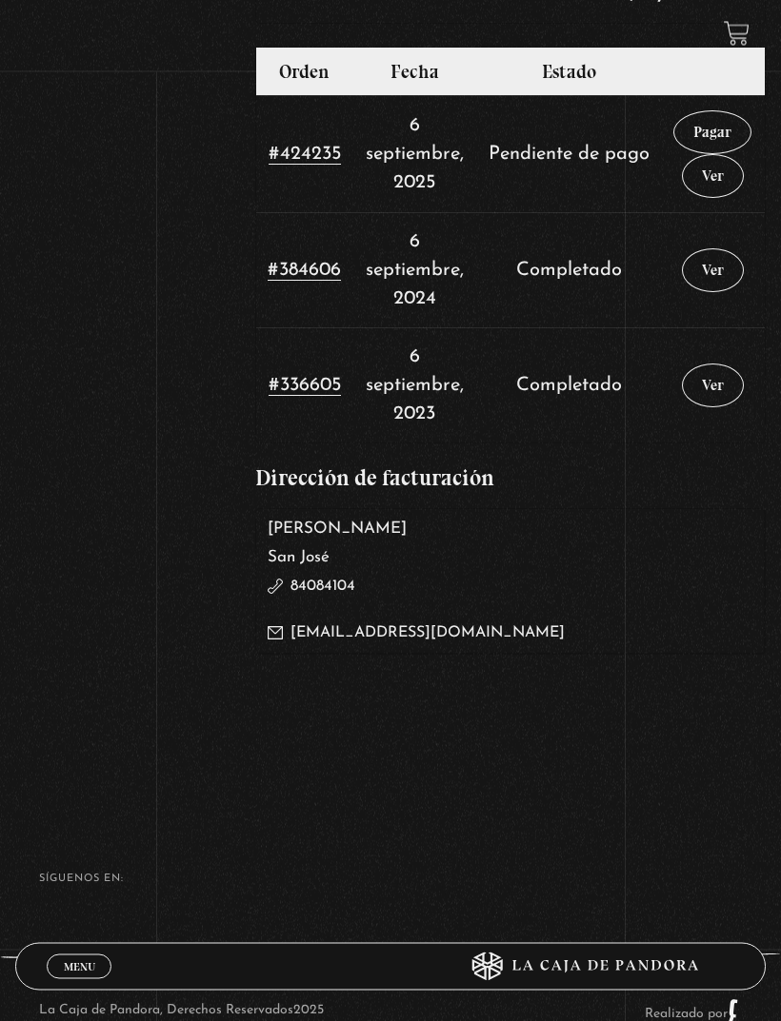
scroll to position [994, 0]
